Goal: Task Accomplishment & Management: Use online tool/utility

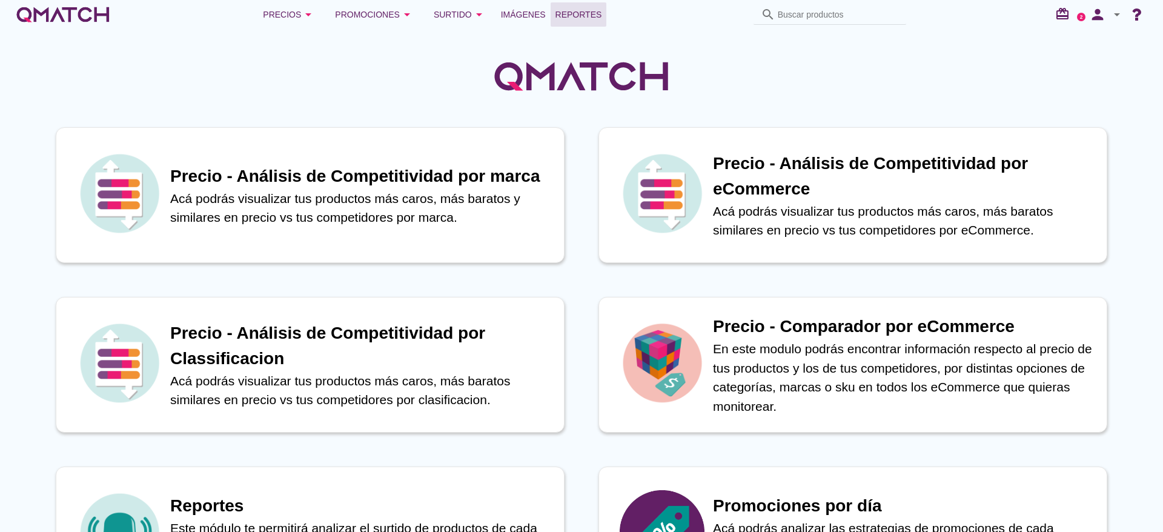
click at [587, 12] on span "Reportes" at bounding box center [578, 14] width 47 height 15
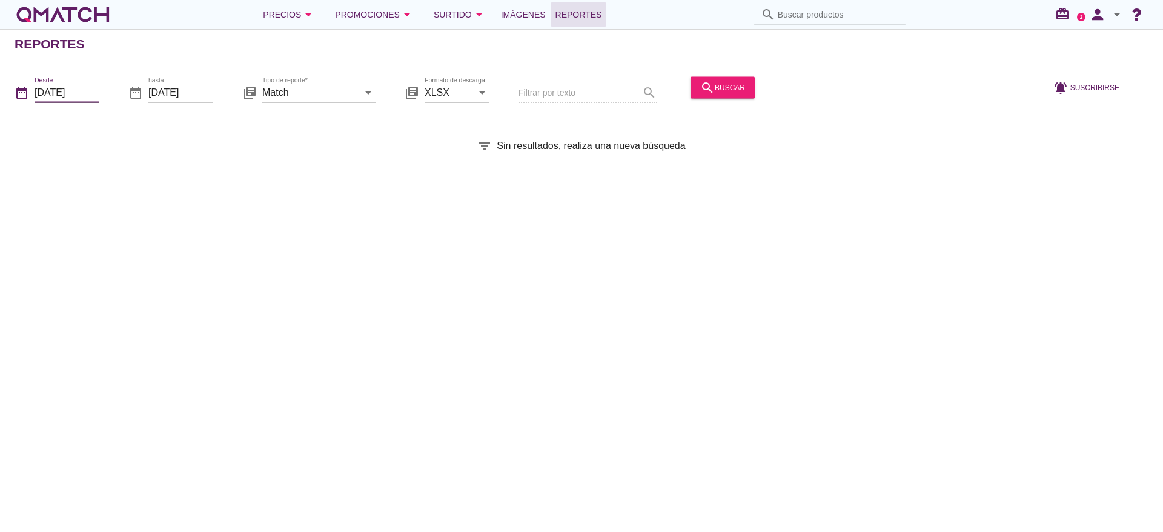
click at [66, 95] on input "[DATE]" at bounding box center [67, 91] width 65 height 19
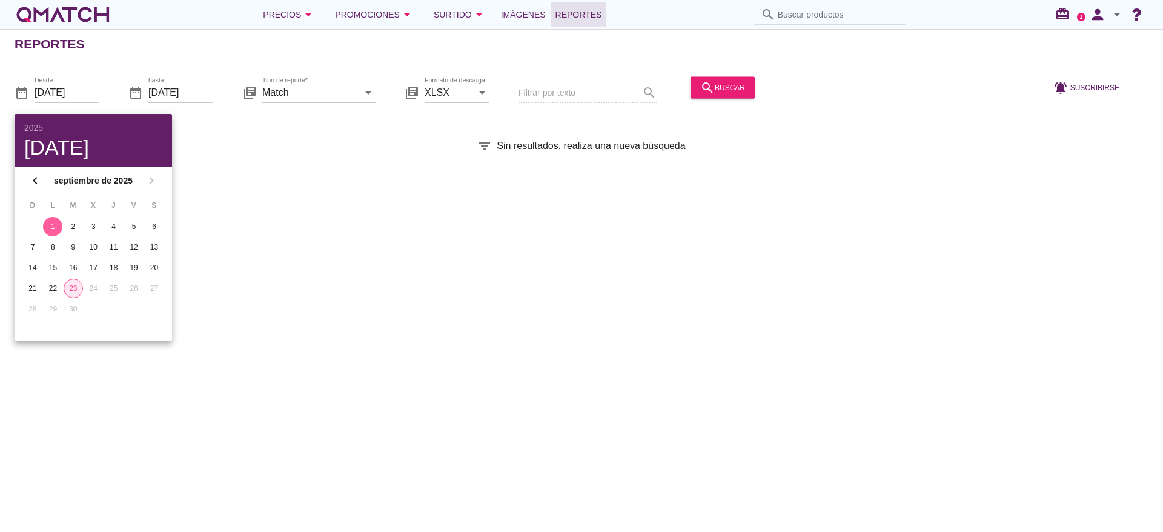
click at [73, 291] on div "23" at bounding box center [73, 288] width 18 height 11
type input "[DATE]"
click at [77, 287] on div "23" at bounding box center [73, 288] width 19 height 11
click at [302, 207] on div "Reportes date_range Desde [DATE] date_range hasta [DATE] library_books Tipo de …" at bounding box center [581, 280] width 1163 height 503
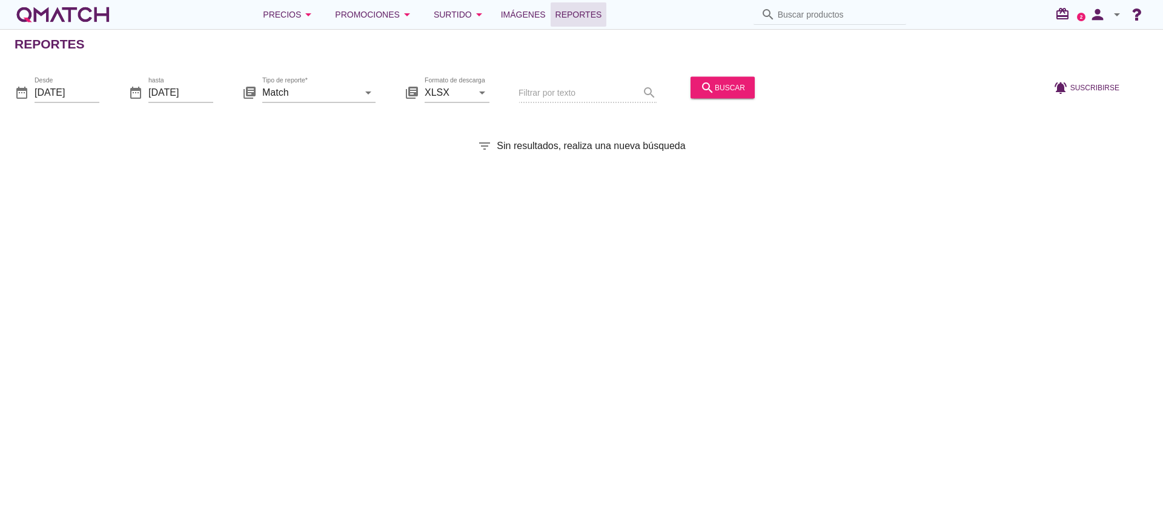
click at [377, 94] on div "date_range Desde [DATE] date_range hasta [DATE] library_books Tipo de reporte* …" at bounding box center [581, 88] width 1163 height 51
click at [357, 89] on input "Match" at bounding box center [310, 91] width 96 height 19
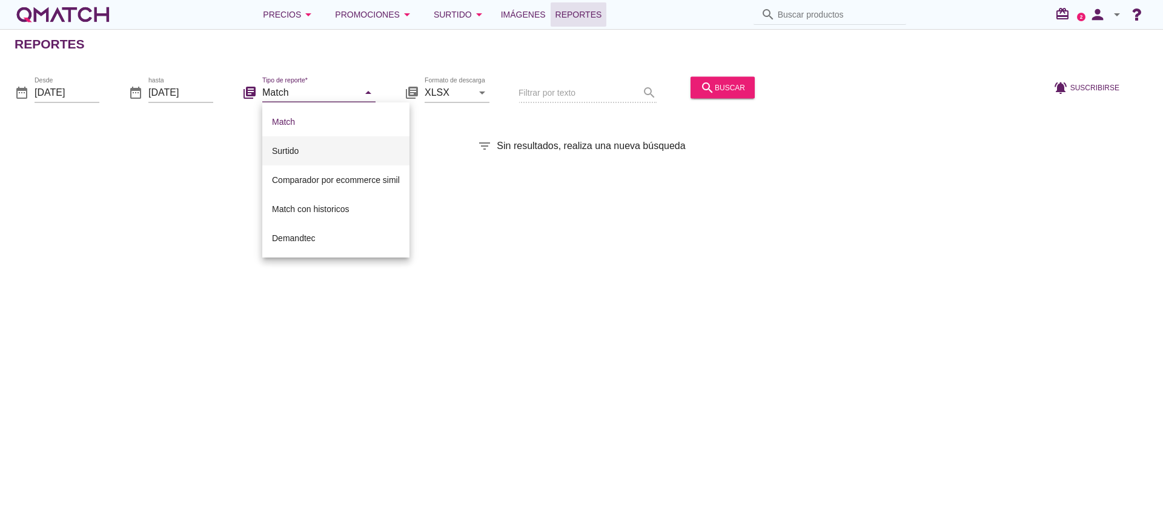
click at [332, 153] on div "Surtido" at bounding box center [336, 151] width 128 height 15
type input "Surtido"
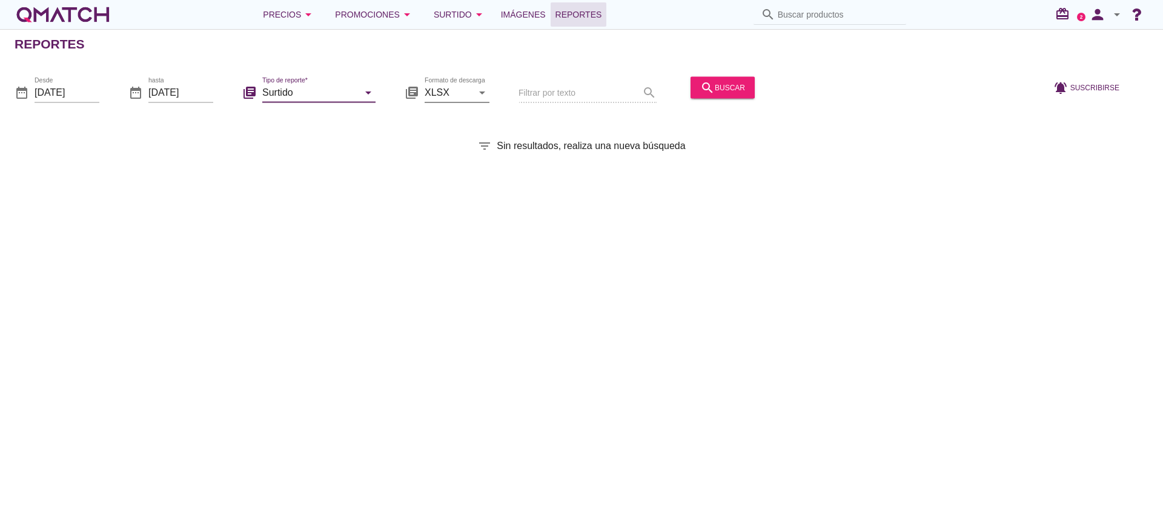
click at [480, 94] on icon "arrow_drop_down" at bounding box center [482, 92] width 15 height 15
click at [545, 116] on div "Reportes date_range Desde [DATE] date_range hasta [DATE] library_books Tipo de …" at bounding box center [581, 280] width 1163 height 503
click at [730, 79] on button "search buscar" at bounding box center [722, 87] width 64 height 22
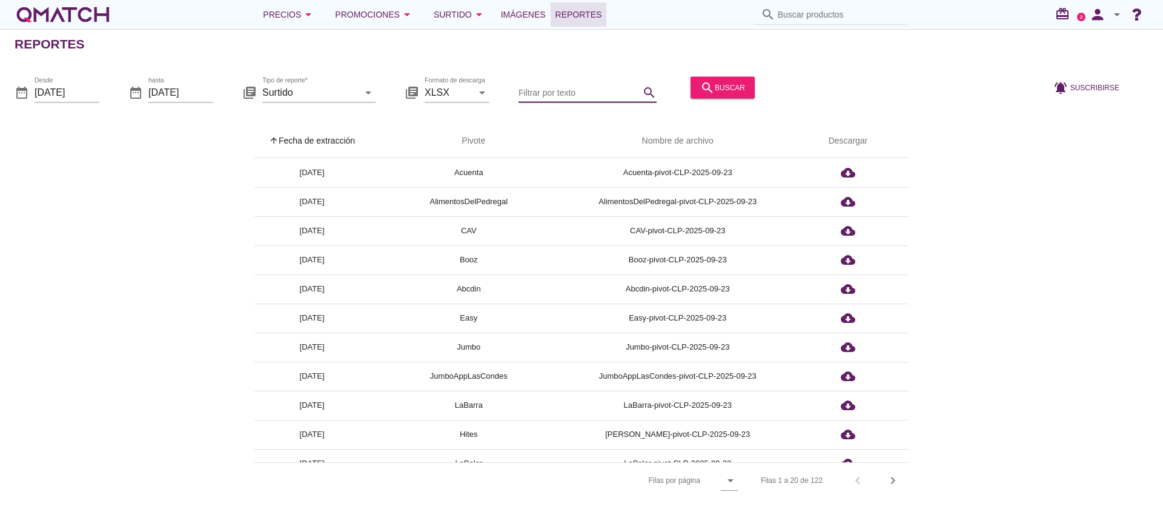
click at [587, 96] on input "Filtrar por texto" at bounding box center [578, 91] width 121 height 19
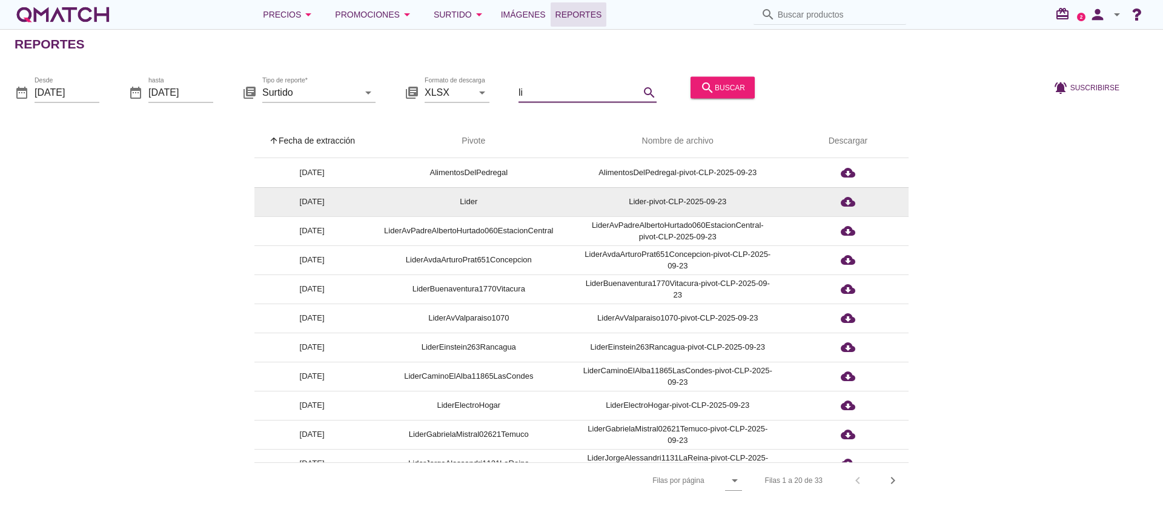
type input "li"
click at [849, 192] on td "cloud_download" at bounding box center [847, 201] width 121 height 29
click at [852, 197] on icon "cloud_download" at bounding box center [848, 201] width 15 height 15
